Goal: Information Seeking & Learning: Learn about a topic

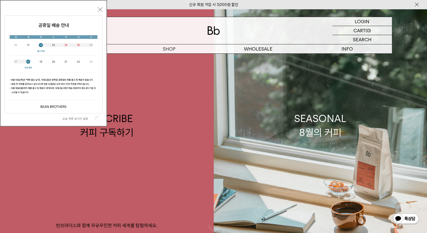
click at [99, 9] on button "닫기" at bounding box center [100, 9] width 5 height 5
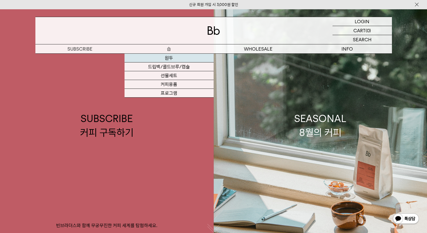
click at [170, 59] on link "원두" at bounding box center [169, 58] width 89 height 9
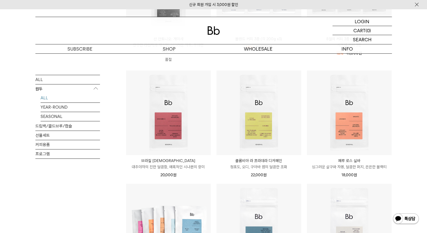
scroll to position [258, 0]
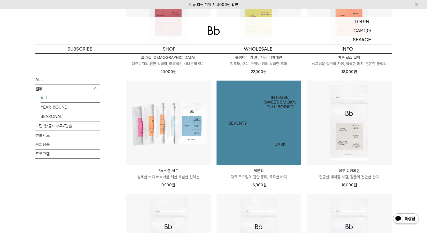
click at [268, 139] on img at bounding box center [259, 123] width 85 height 85
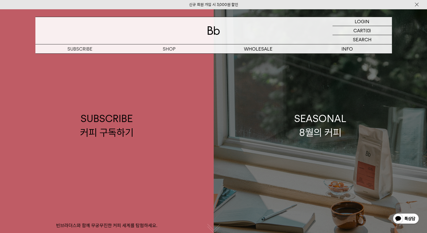
click at [0, 0] on p "숍" at bounding box center [0, 0] width 0 height 0
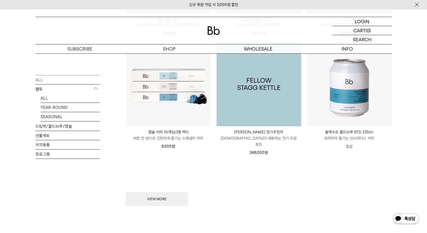
scroll to position [646, 0]
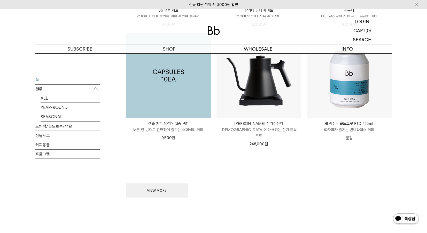
click at [184, 86] on img at bounding box center [168, 75] width 85 height 85
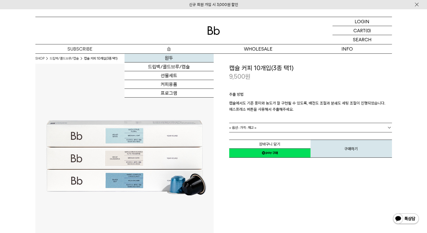
click at [169, 58] on link "원두" at bounding box center [169, 58] width 89 height 9
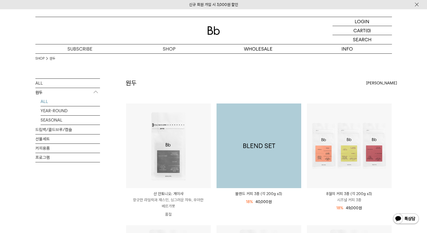
click at [278, 135] on img at bounding box center [259, 146] width 85 height 85
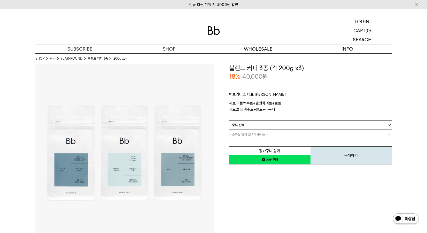
click at [64, 174] on img at bounding box center [124, 153] width 178 height 178
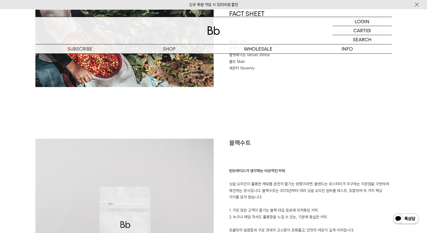
scroll to position [388, 0]
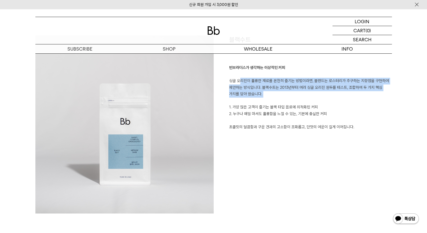
drag, startPoint x: 239, startPoint y: 84, endPoint x: 275, endPoint y: 101, distance: 40.0
click at [275, 101] on p "빈브라더스가 생각하는 이상적인 커피 싱글 오리진이 훌륭한 재료를 온전히 즐기는 방법이라면, 블렌드는 로스터리가 추구하는 지향점을 구현하여 제안…" at bounding box center [310, 98] width 163 height 66
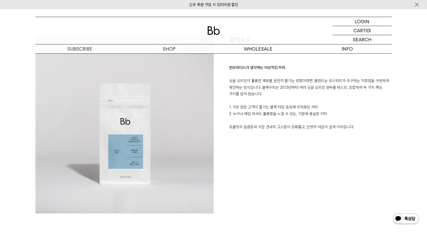
click at [257, 115] on p "빈브라더스가 생각하는 이상적인 커피 싱글 오리진이 훌륭한 재료를 온전히 즐기는 방법이라면, 블렌드는 로스터리가 추구하는 지향점을 구현하여 제안…" at bounding box center [310, 98] width 163 height 66
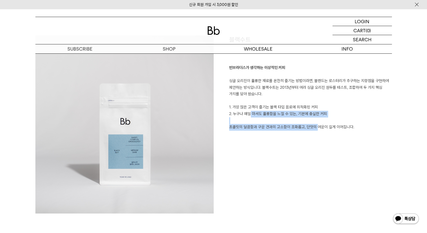
drag, startPoint x: 252, startPoint y: 109, endPoint x: 313, endPoint y: 124, distance: 63.7
click at [313, 124] on p "빈브라더스가 생각하는 이상적인 커피 싱글 오리진이 훌륭한 재료를 온전히 즐기는 방법이라면, 블렌드는 로스터리가 추구하는 지향점을 구현하여 제안…" at bounding box center [310, 98] width 163 height 66
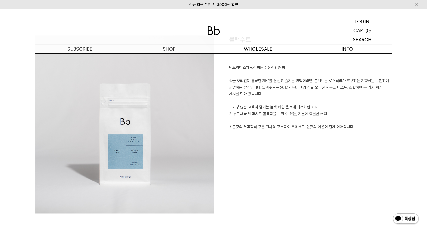
click at [386, 133] on div "블랙수트 빈브라더스가 생각하는 이상적인 커피 싱글 오리진이 훌륭한 재료를 온전히 즐기는 방법이라면, 블렌드는 로스터리가 추구하는 지향점을 구현…" at bounding box center [303, 124] width 178 height 178
drag, startPoint x: 367, startPoint y: 135, endPoint x: 303, endPoint y: 89, distance: 78.7
click at [303, 89] on div "블랙수트 빈브라더스가 생각하는 이상적인 커피 싱글 오리진이 훌륭한 재료를 온전히 즐기는 방법이라면, 블렌드는 로스터리가 추구하는 지향점을 구현…" at bounding box center [303, 124] width 178 height 178
click at [293, 119] on p "빈브라더스가 생각하는 이상적인 커피 싱글 오리진이 훌륭한 재료를 온전히 즐기는 방법이라면, 블렌드는 로스터리가 추구하는 지향점을 구현하여 제안…" at bounding box center [310, 98] width 163 height 66
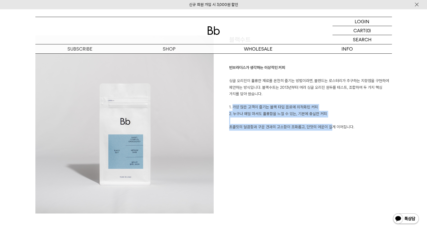
drag, startPoint x: 233, startPoint y: 109, endPoint x: 327, endPoint y: 137, distance: 98.3
click at [327, 137] on div "블랙수트 빈브라더스가 생각하는 이상적인 커피 싱글 오리진이 훌륭한 재료를 온전히 즐기는 방법이라면, 블렌드는 로스터리가 추구하는 지향점을 구현…" at bounding box center [303, 124] width 178 height 178
click at [297, 154] on div "블랙수트 빈브라더스가 생각하는 이상적인 커피 싱글 오리진이 훌륭한 재료를 온전히 즐기는 방법이라면, 블렌드는 로스터리가 추구하는 지향점을 구현…" at bounding box center [303, 124] width 178 height 178
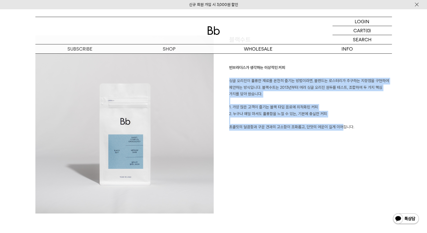
drag, startPoint x: 335, startPoint y: 153, endPoint x: 307, endPoint y: 96, distance: 63.8
click at [307, 96] on div "블랙수트 빈브라더스가 생각하는 이상적인 커피 싱글 오리진이 훌륭한 재료를 온전히 즐기는 방법이라면, 블렌드는 로스터리가 추구하는 지향점을 구현…" at bounding box center [303, 124] width 178 height 178
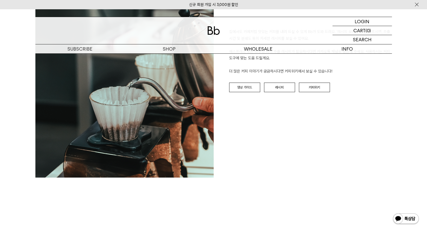
scroll to position [1344, 0]
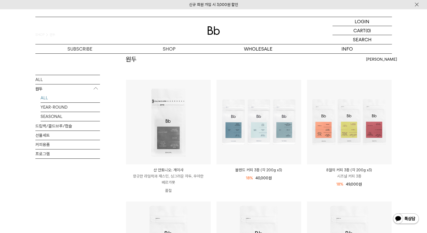
scroll to position [26, 0]
